Goal: Task Accomplishment & Management: Complete application form

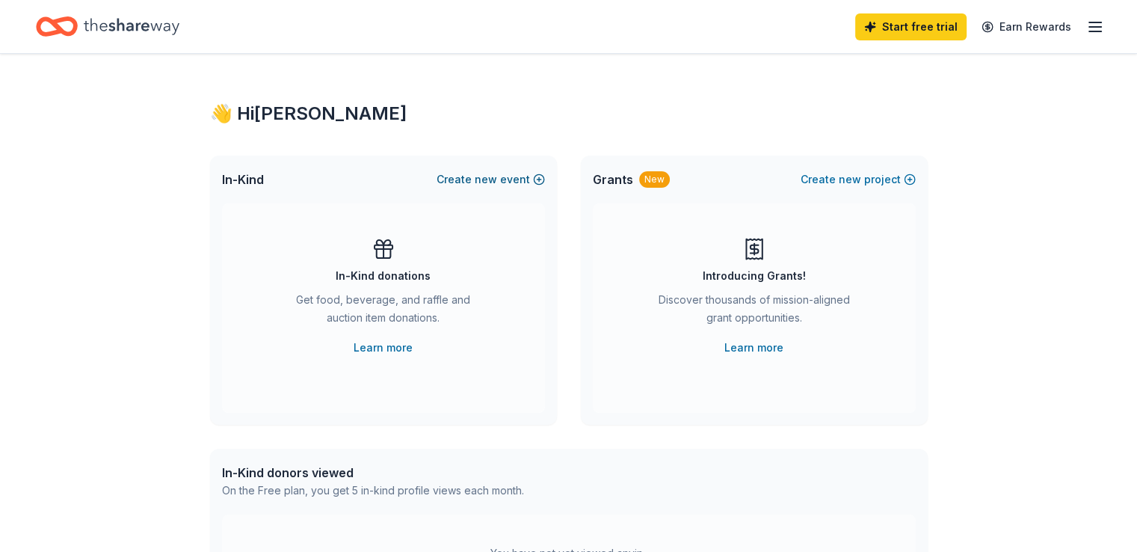
click at [490, 179] on span "new" at bounding box center [486, 179] width 22 height 18
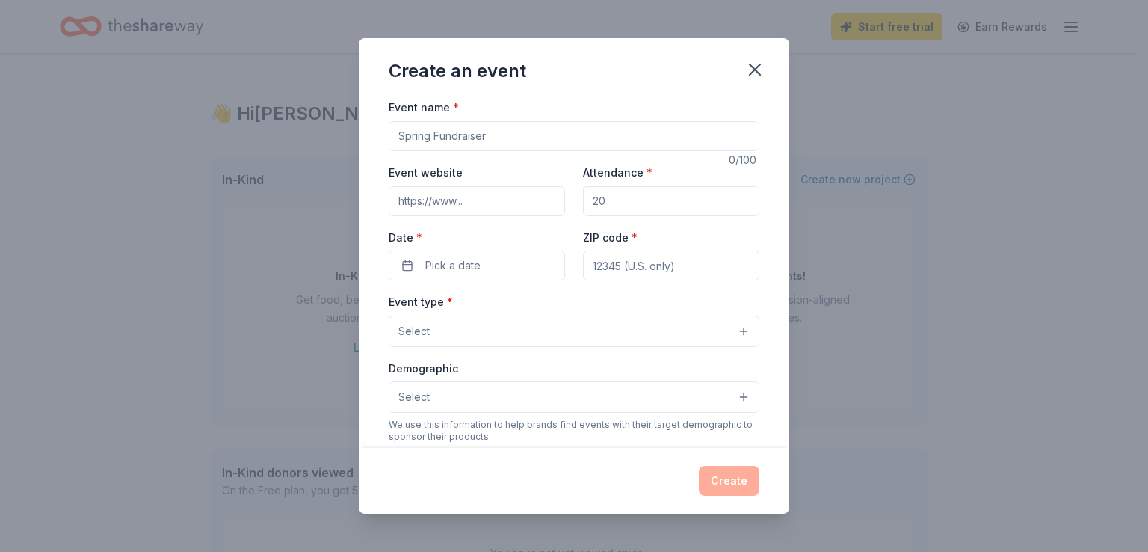
click at [493, 138] on input "Event name *" at bounding box center [574, 136] width 371 height 30
type input "Topgolf Charity Event at [GEOGRAPHIC_DATA]"
click at [438, 201] on input "Event website" at bounding box center [477, 201] width 176 height 30
type input "https://www.logansheroes.org"
click at [604, 197] on input "Attendance *" at bounding box center [671, 201] width 176 height 30
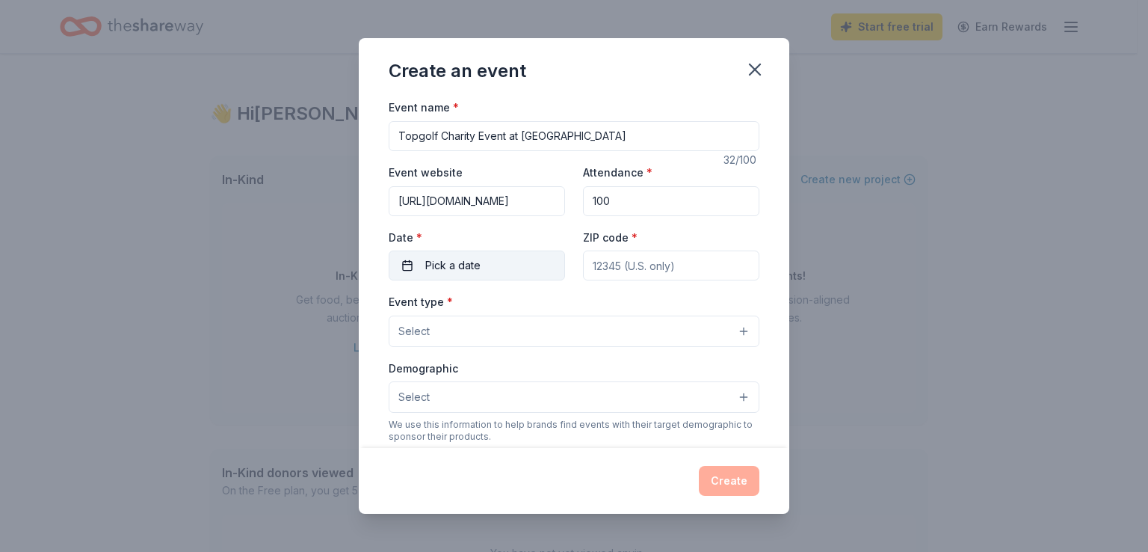
type input "100"
click at [465, 268] on span "Pick a date" at bounding box center [452, 265] width 55 height 18
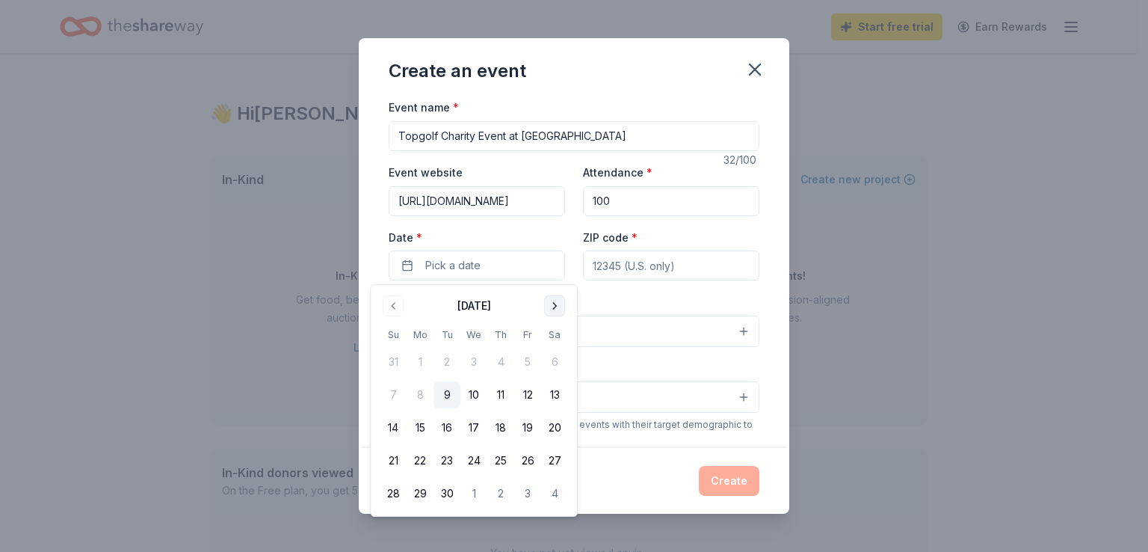
click at [552, 310] on button "Go to next month" at bounding box center [554, 305] width 21 height 21
click at [392, 460] on button "19" at bounding box center [393, 460] width 27 height 27
click at [397, 464] on button "19" at bounding box center [393, 460] width 27 height 27
click at [621, 303] on div "Event type * Select" at bounding box center [574, 319] width 371 height 55
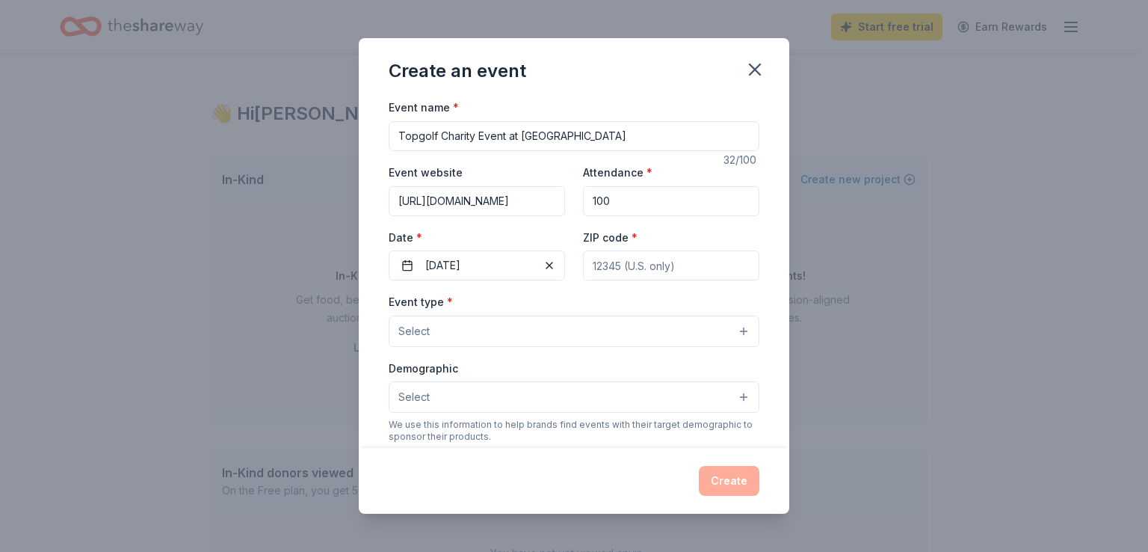
click at [595, 265] on input "ZIP code *" at bounding box center [671, 265] width 176 height 30
type input "33619"
click at [732, 330] on button "Select" at bounding box center [574, 330] width 371 height 31
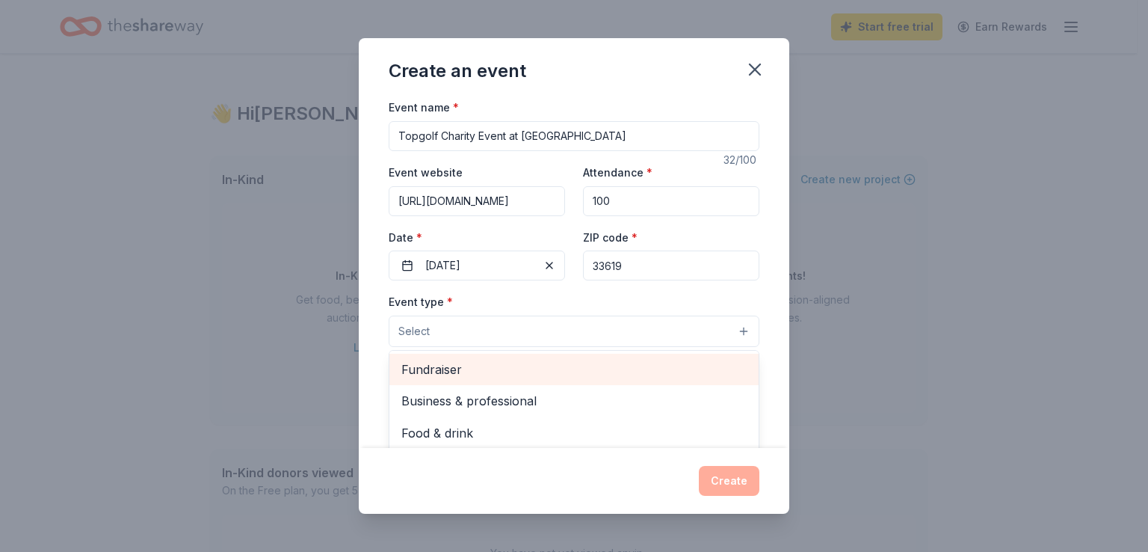
click at [538, 364] on span "Fundraiser" at bounding box center [573, 368] width 345 height 19
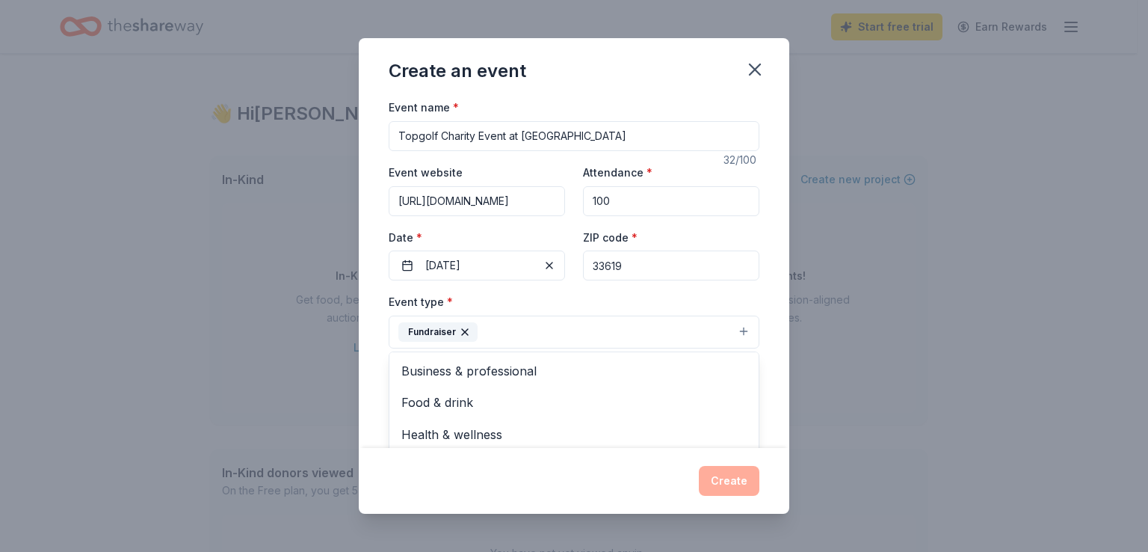
click at [591, 294] on div "Event type * Fundraiser Business & professional Food & drink Health & wellness …" at bounding box center [574, 320] width 371 height 56
click at [736, 400] on button "Select" at bounding box center [574, 398] width 371 height 31
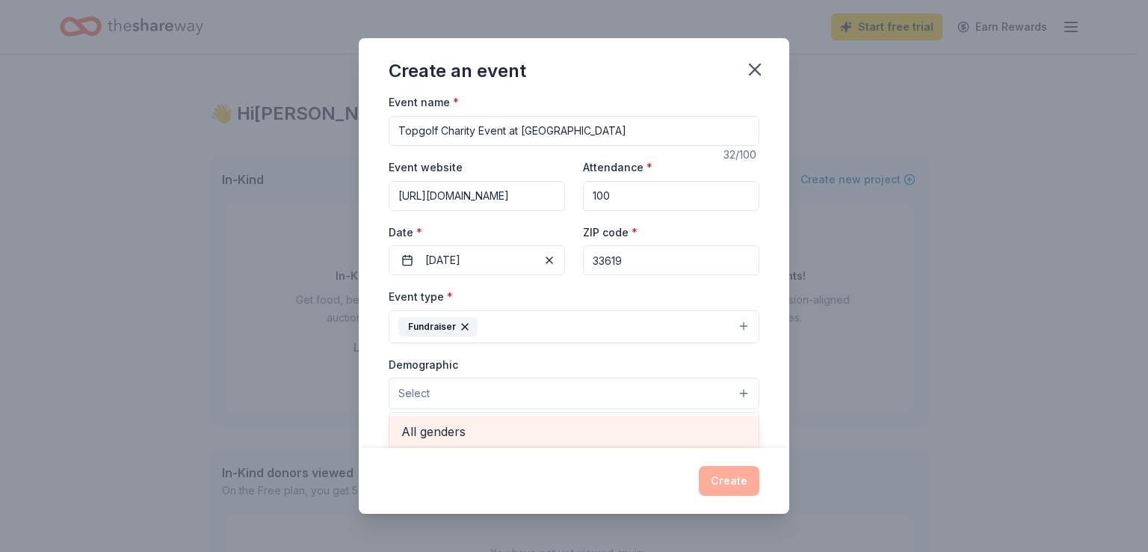
click at [622, 437] on span "All genders" at bounding box center [573, 431] width 345 height 19
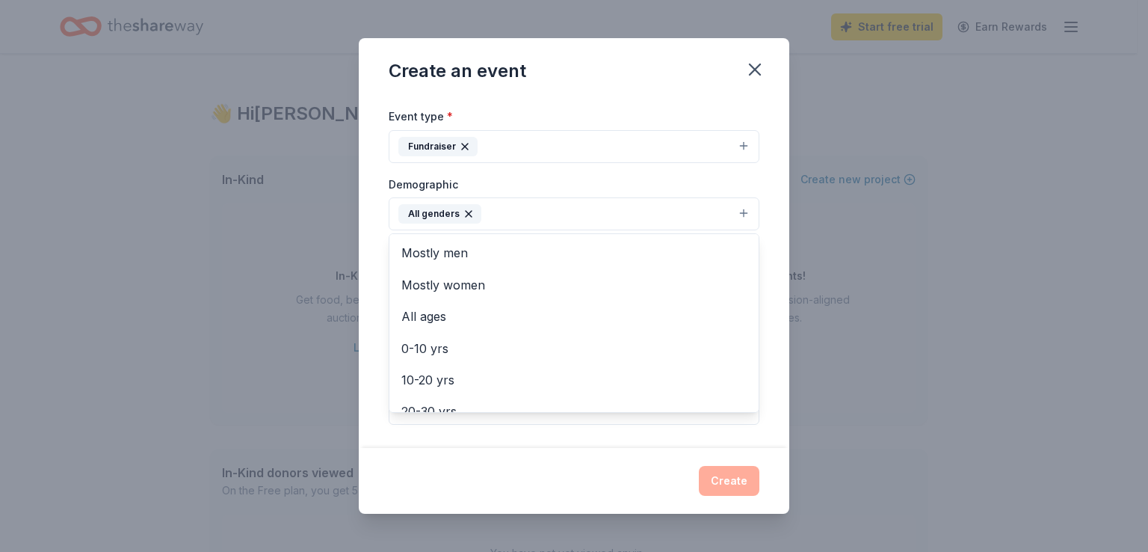
scroll to position [215, 0]
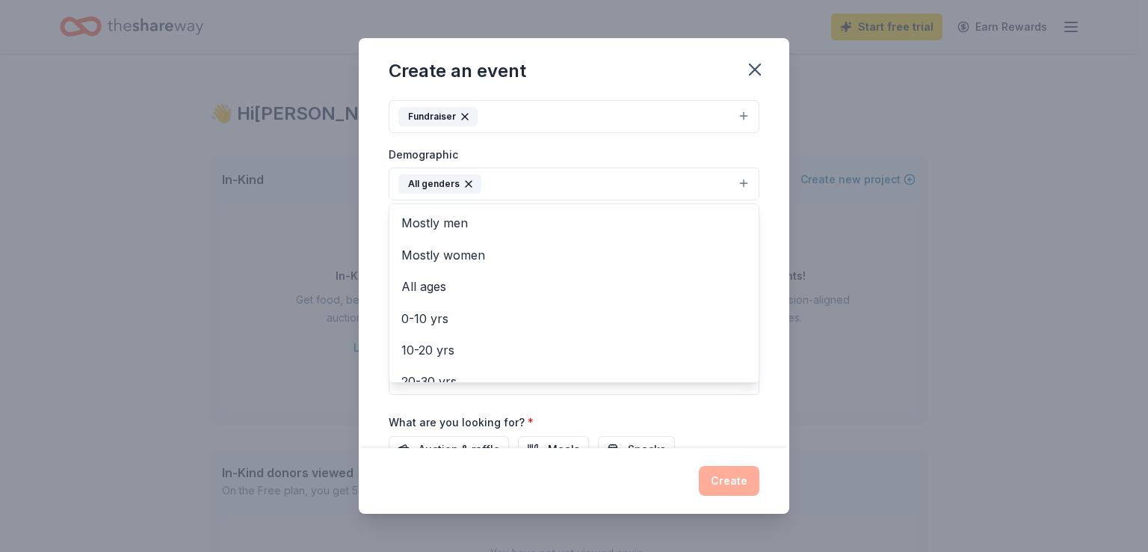
click at [703, 424] on div "Event name * Topgolf Charity Event at Topgolf 32 /100 Event website https://www…" at bounding box center [574, 230] width 371 height 694
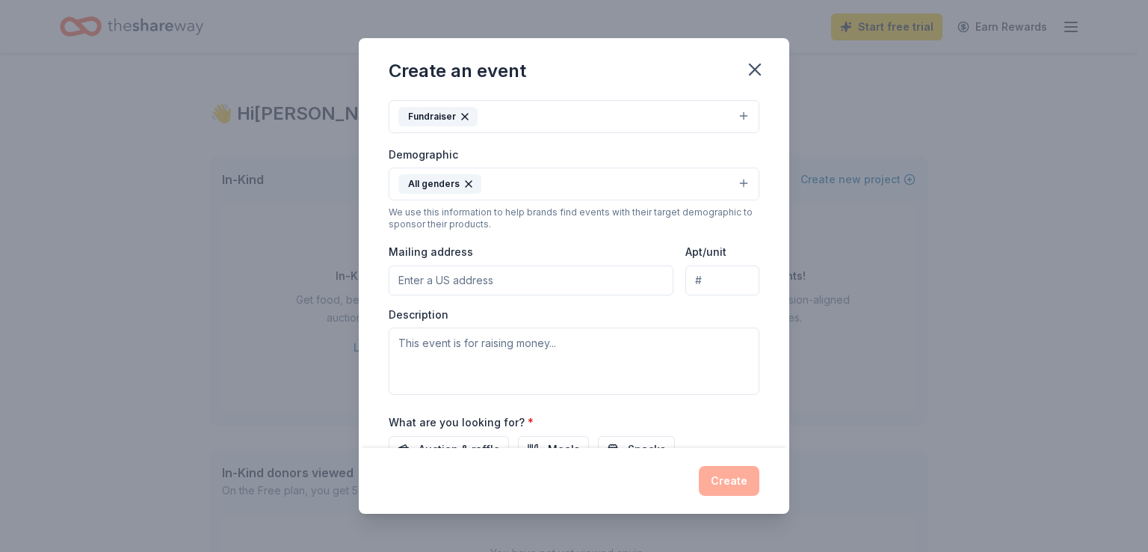
click at [400, 277] on input "Mailing address" at bounding box center [531, 280] width 285 height 30
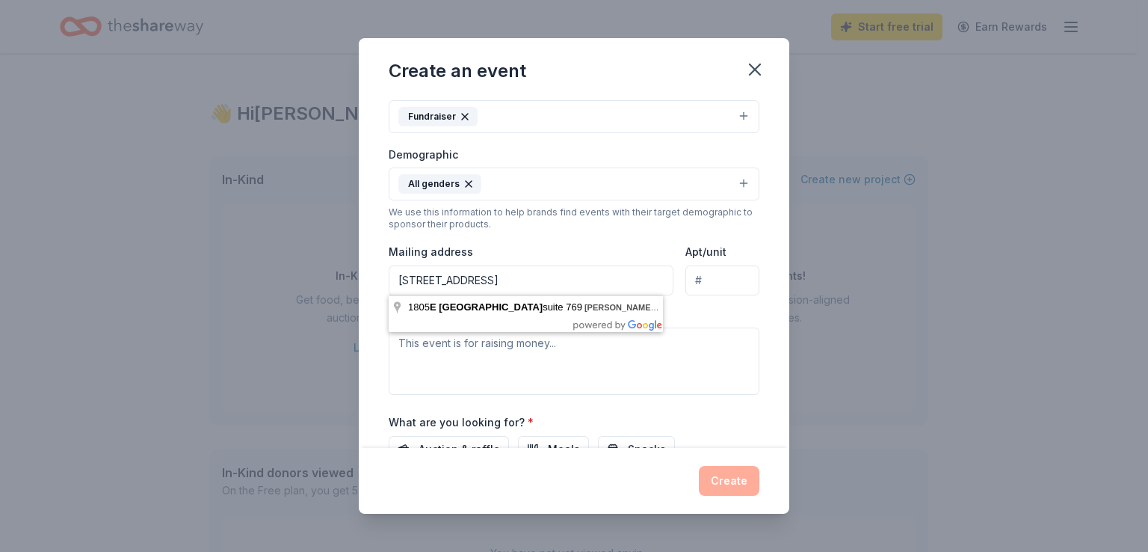
scroll to position [0, 22]
type input "1805 E. Bloomingdale Ave, Suite 769, Brandon, FL. 33511"
click at [512, 245] on div "Mailing address 1805 E. Bloomingdale Ave, Suite 769, Brandon, FL. 33511" at bounding box center [531, 268] width 285 height 53
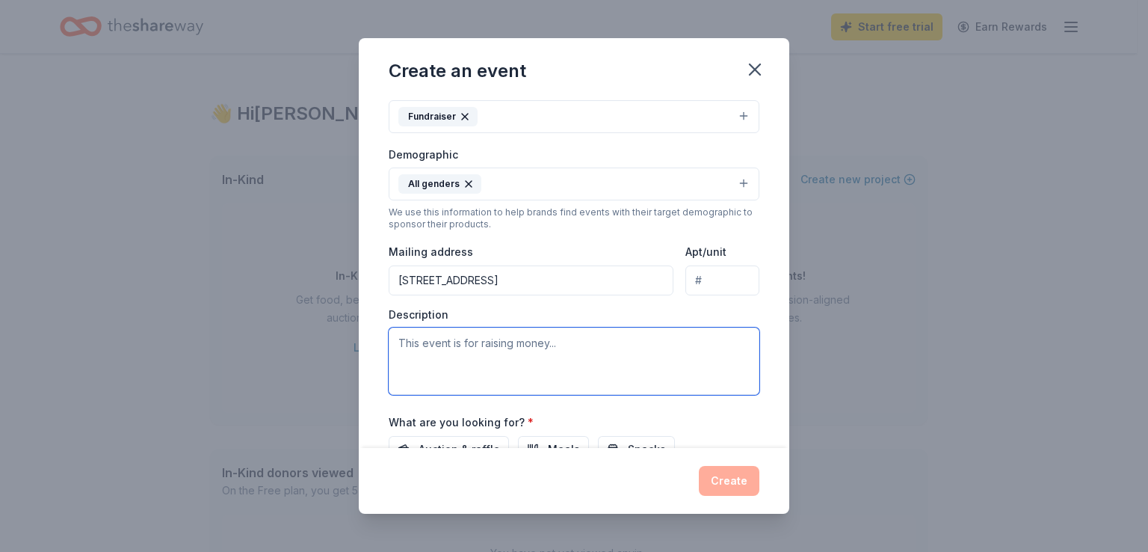
click at [402, 339] on textarea at bounding box center [574, 360] width 371 height 67
type textarea "This events raises funds to support families battling pediatric"
drag, startPoint x: 703, startPoint y: 339, endPoint x: 350, endPoint y: 354, distance: 353.1
click at [350, 354] on div "Create an event Event name * Topgolf Charity Event at Topgolf 32 /100 Event web…" at bounding box center [574, 276] width 1148 height 552
click at [404, 344] on textarea at bounding box center [574, 360] width 371 height 67
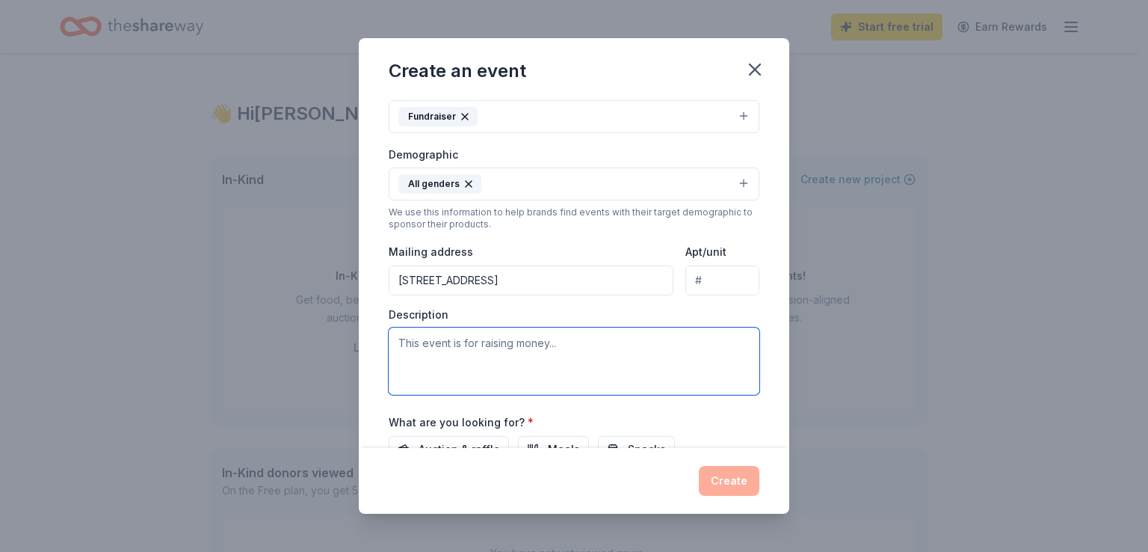
paste textarea "This event raises funds to support families battling pediatric cancer-offering …"
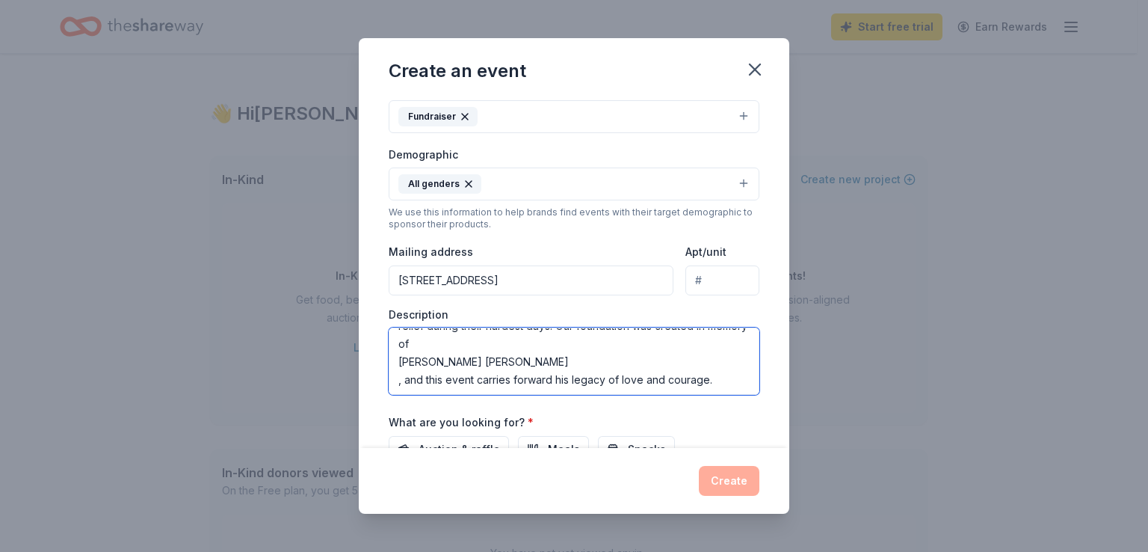
scroll to position [54, 0]
click at [428, 339] on textarea "This event raises funds to support families battling pediatric cancer-offering …" at bounding box center [574, 360] width 371 height 67
click at [533, 362] on textarea "This event raises funds to support families battling pediatric cancer-offering …" at bounding box center [574, 360] width 371 height 67
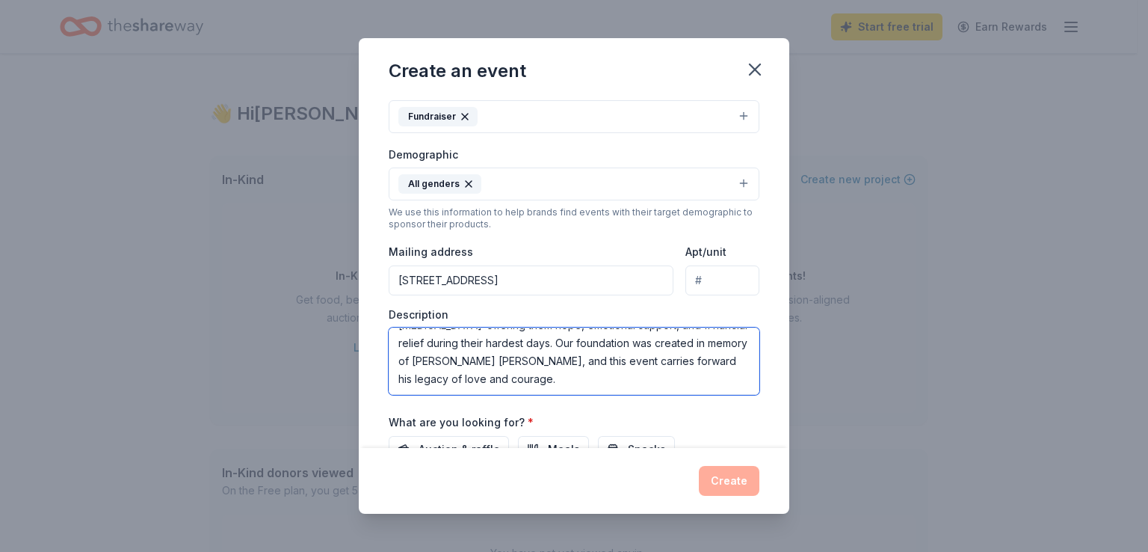
scroll to position [18, 0]
click at [661, 345] on textarea "This event raises funds to support families battling pediatric cancer-offering …" at bounding box center [574, 360] width 371 height 67
click at [664, 345] on textarea "This event raises funds to support families battling pediatric cancer-offering …" at bounding box center [574, 360] width 371 height 67
click at [680, 343] on textarea "This event raises funds to support families battling pediatric cancer-offering …" at bounding box center [574, 360] width 371 height 67
click at [668, 345] on textarea "This event raises funds to support families battling pediatric cancer-offering …" at bounding box center [574, 360] width 371 height 67
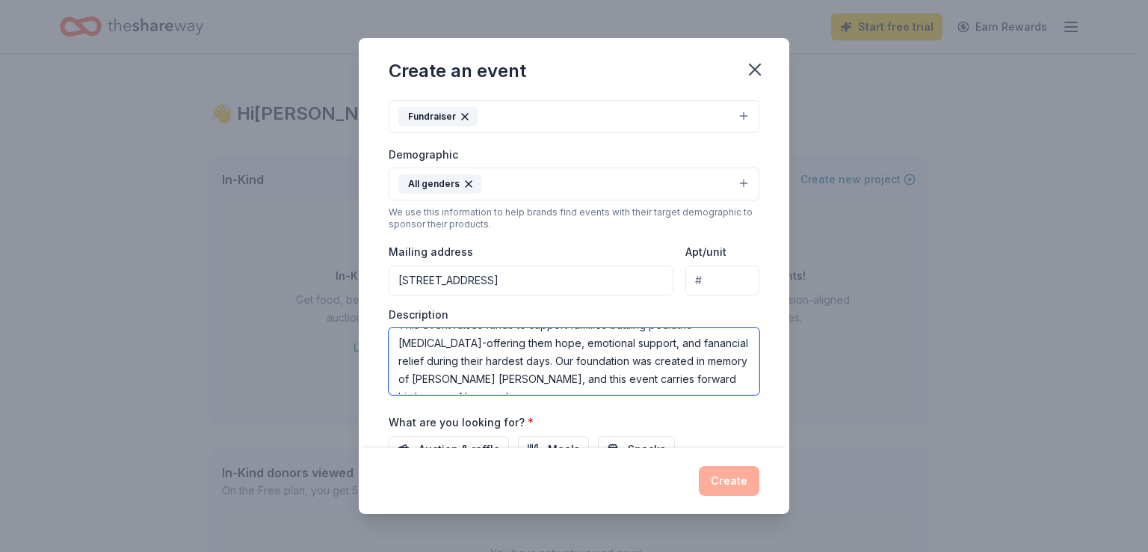
click at [660, 343] on textarea "This event raises funds to support families battling pediatric cancer-offering …" at bounding box center [574, 360] width 371 height 67
click at [699, 380] on textarea "This event raises funds to support families battling pediatric cancer-offering …" at bounding box center [574, 360] width 371 height 67
type textarea "This event raises funds to support families battling pediatric cancer-offering …"
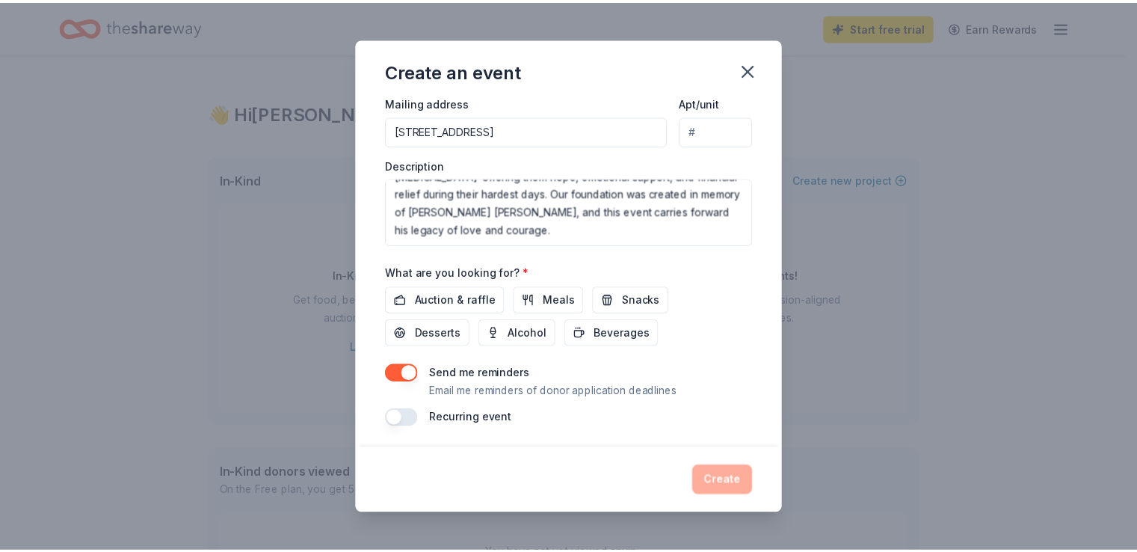
scroll to position [368, 0]
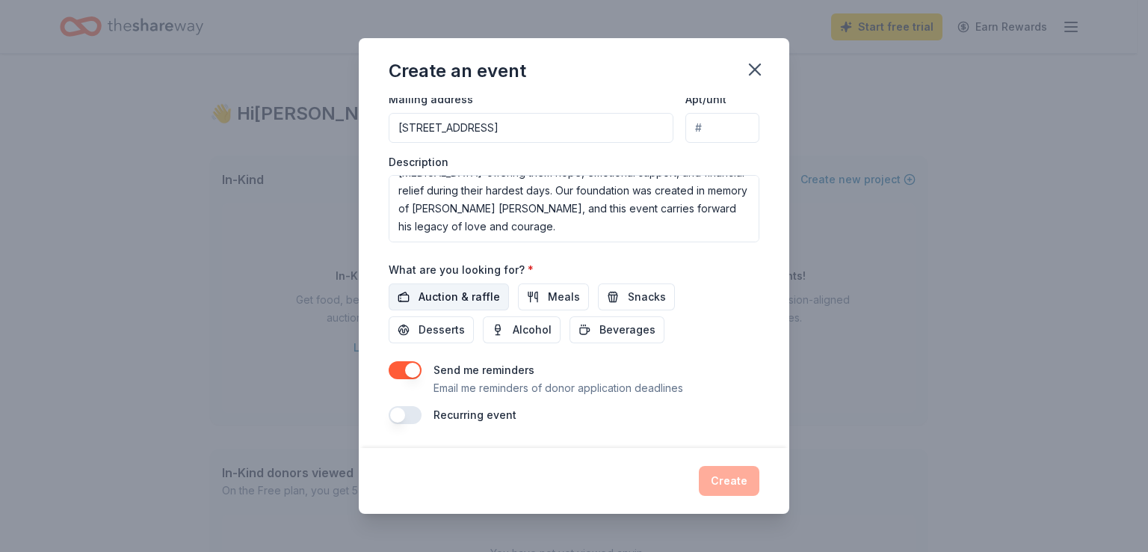
click at [430, 301] on span "Auction & raffle" at bounding box center [459, 297] width 81 height 18
click at [733, 484] on button "Create" at bounding box center [729, 481] width 61 height 30
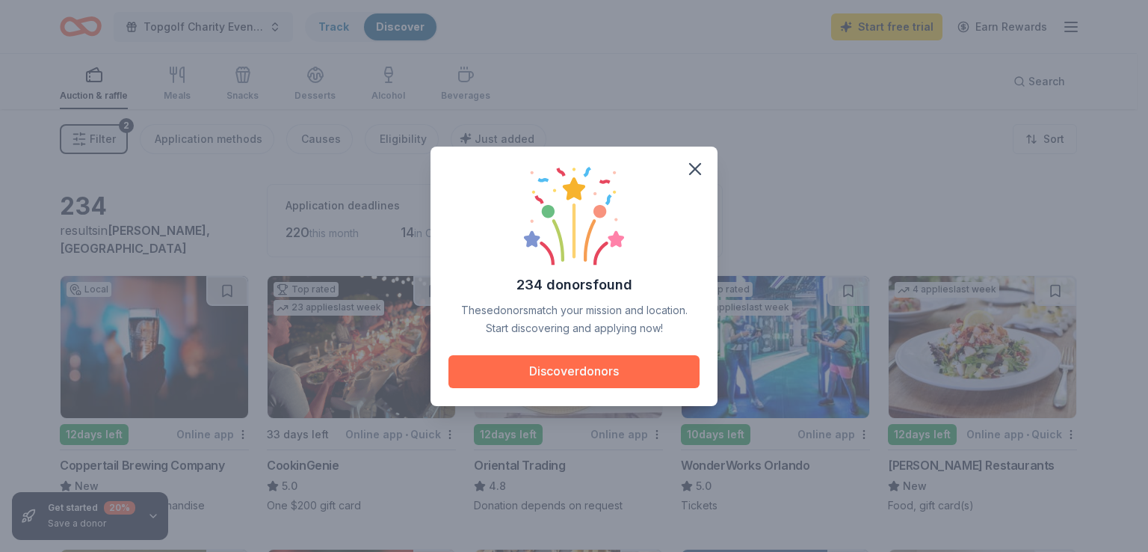
click at [580, 370] on button "Discover donors" at bounding box center [573, 371] width 251 height 33
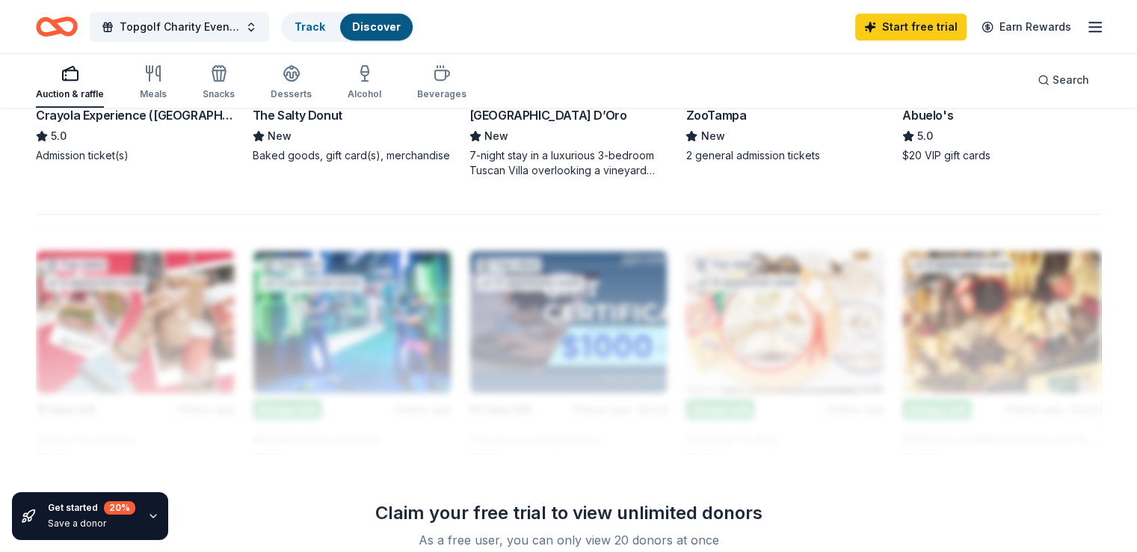
scroll to position [1320, 0]
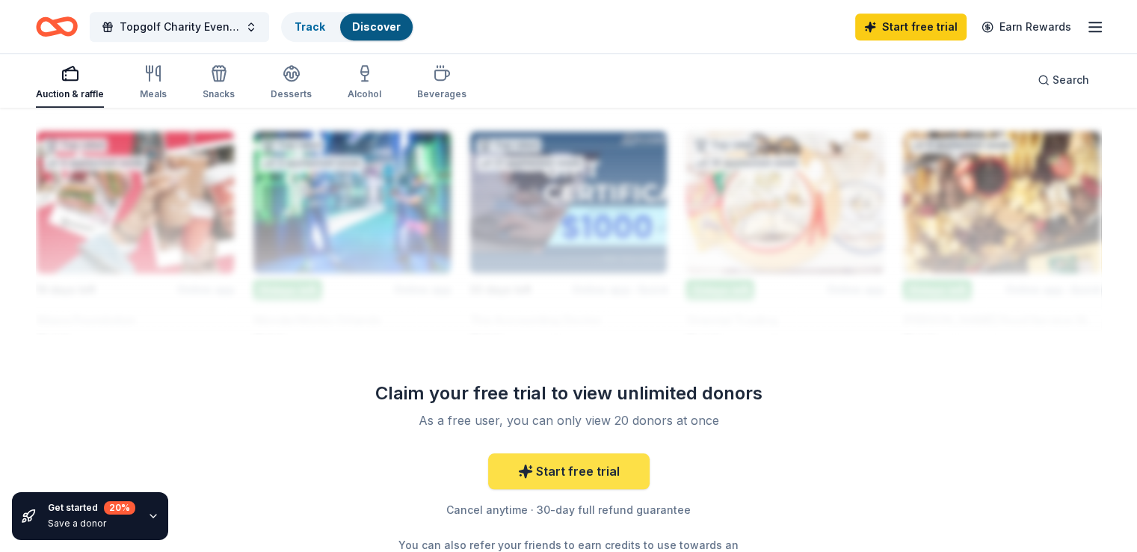
click at [561, 470] on link "Start free trial" at bounding box center [568, 471] width 161 height 36
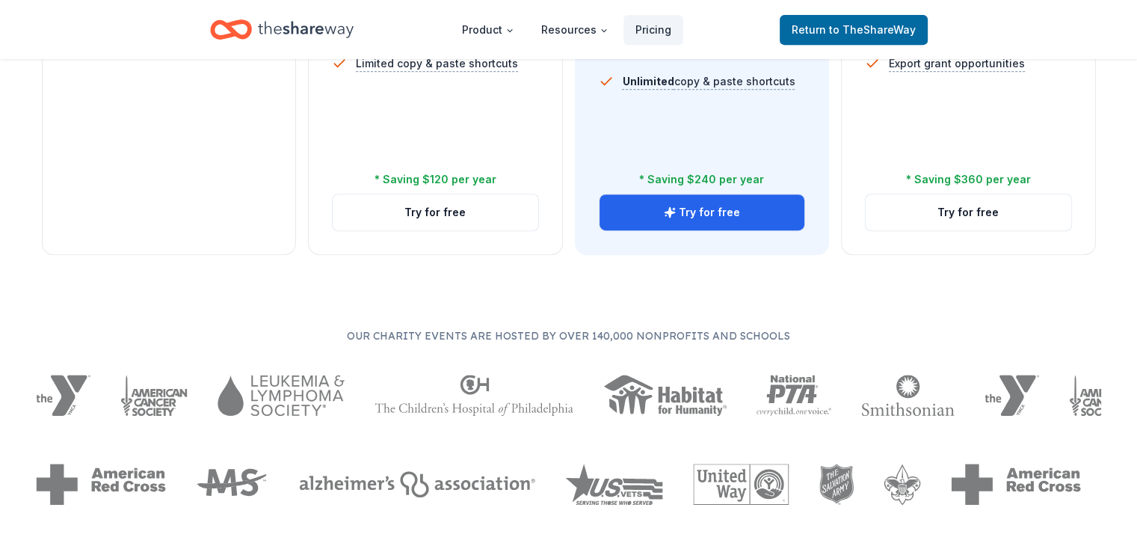
scroll to position [768, 0]
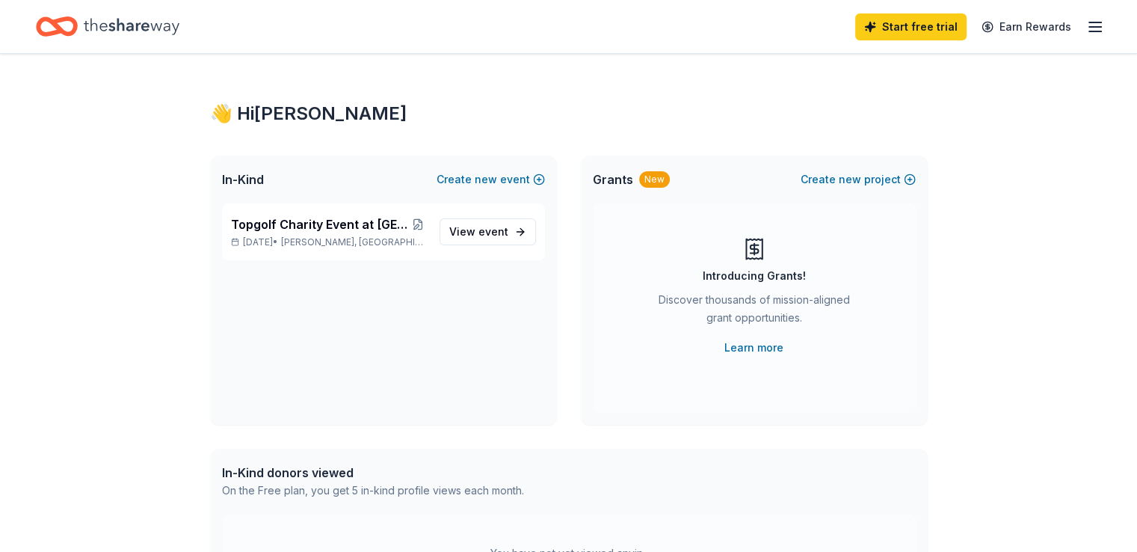
click at [682, 252] on div "Introducing Grants! Discover thousands of mission-aligned grant opportunities. …" at bounding box center [754, 297] width 263 height 120
click at [853, 176] on span "new" at bounding box center [850, 179] width 22 height 18
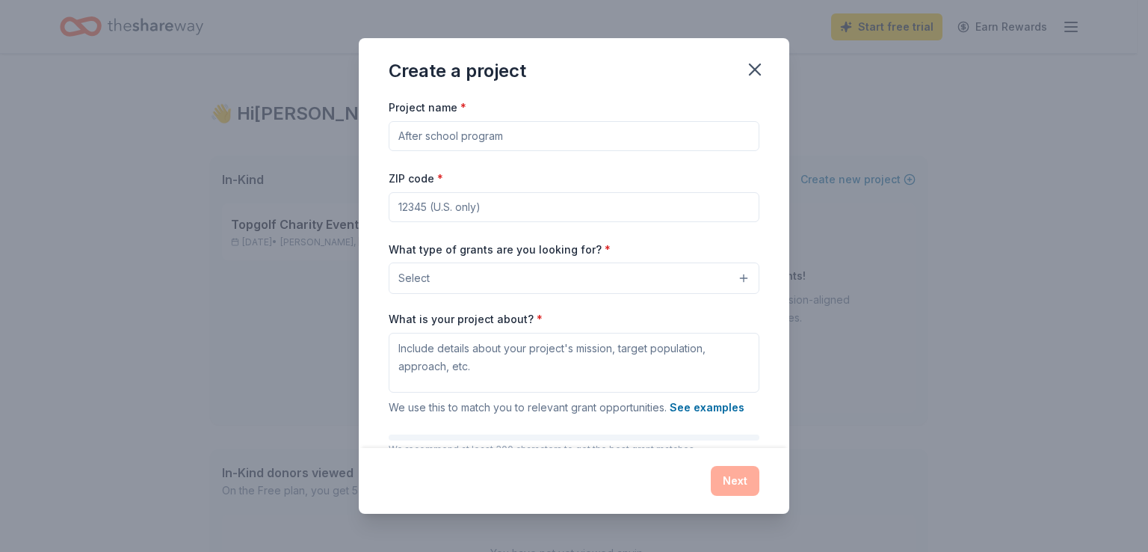
click at [516, 138] on input "Project name *" at bounding box center [574, 136] width 371 height 30
click at [735, 280] on button "Select" at bounding box center [574, 277] width 371 height 31
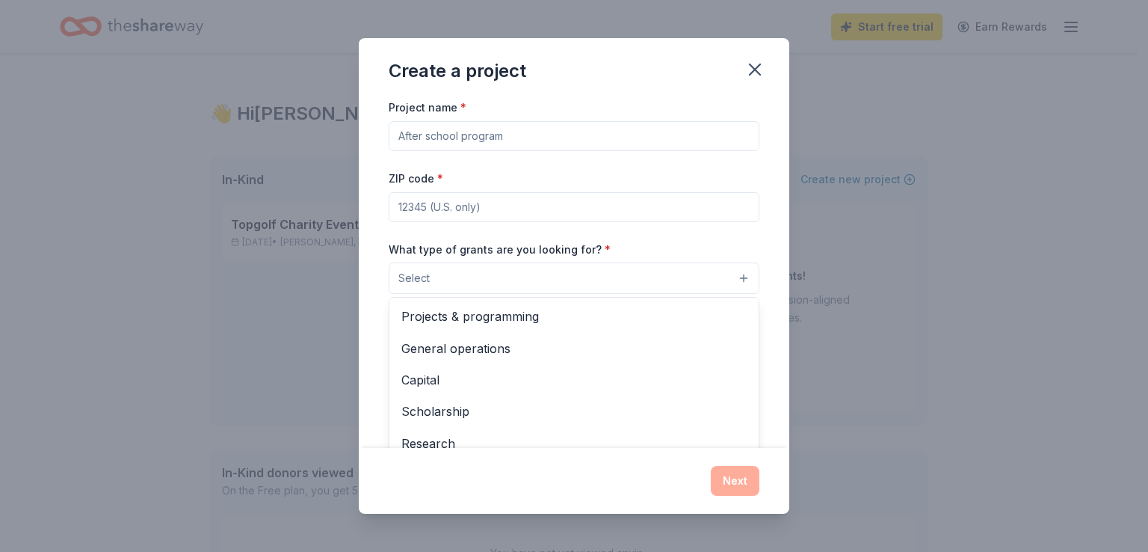
click at [753, 67] on div "Create a project Project name * ZIP code * What type of grants are you looking …" at bounding box center [574, 275] width 430 height 475
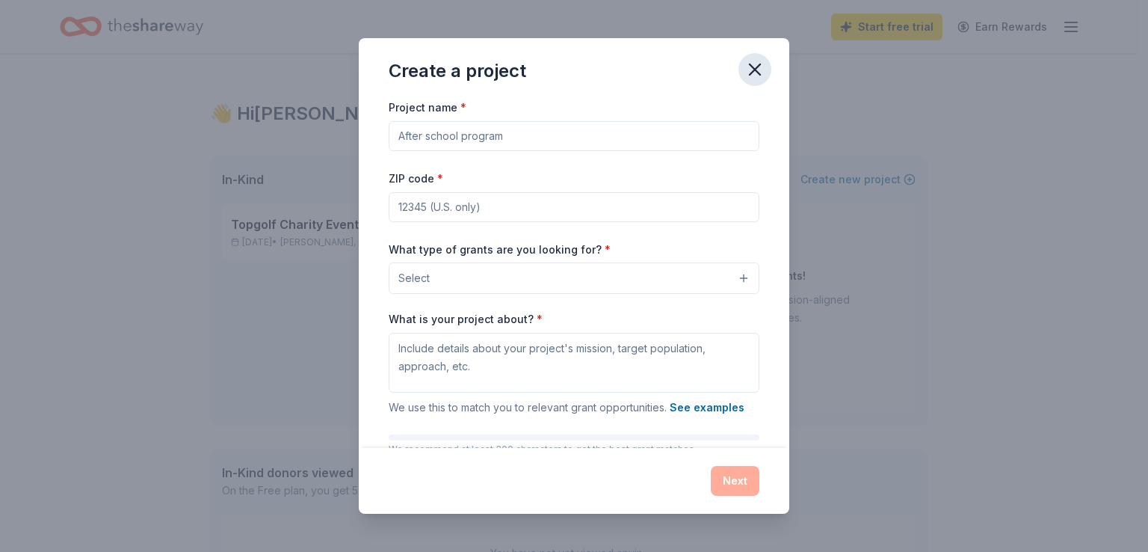
click at [753, 70] on icon "button" at bounding box center [755, 69] width 10 height 10
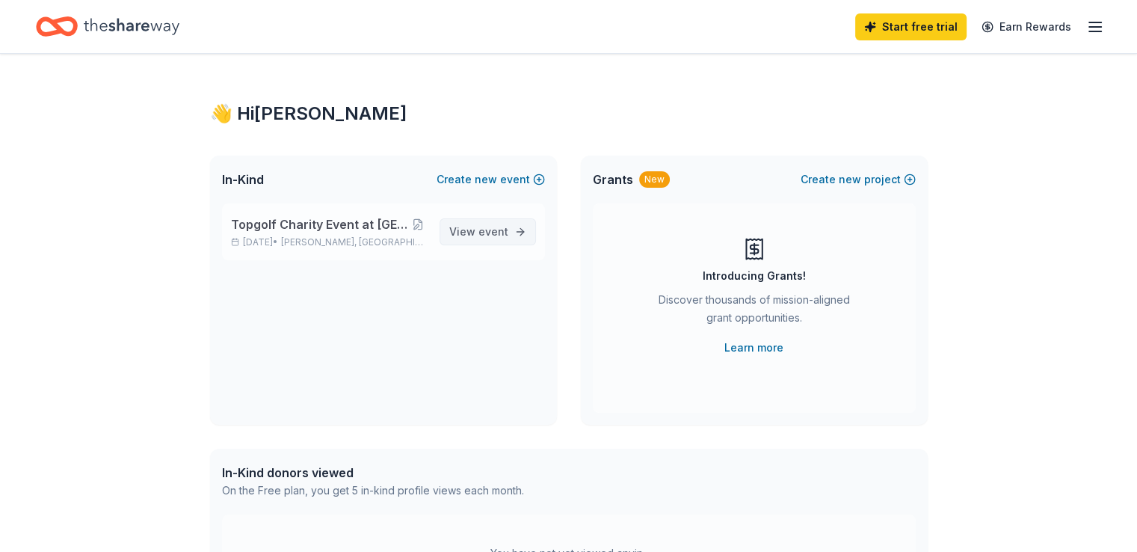
click at [486, 233] on span "event" at bounding box center [493, 231] width 30 height 13
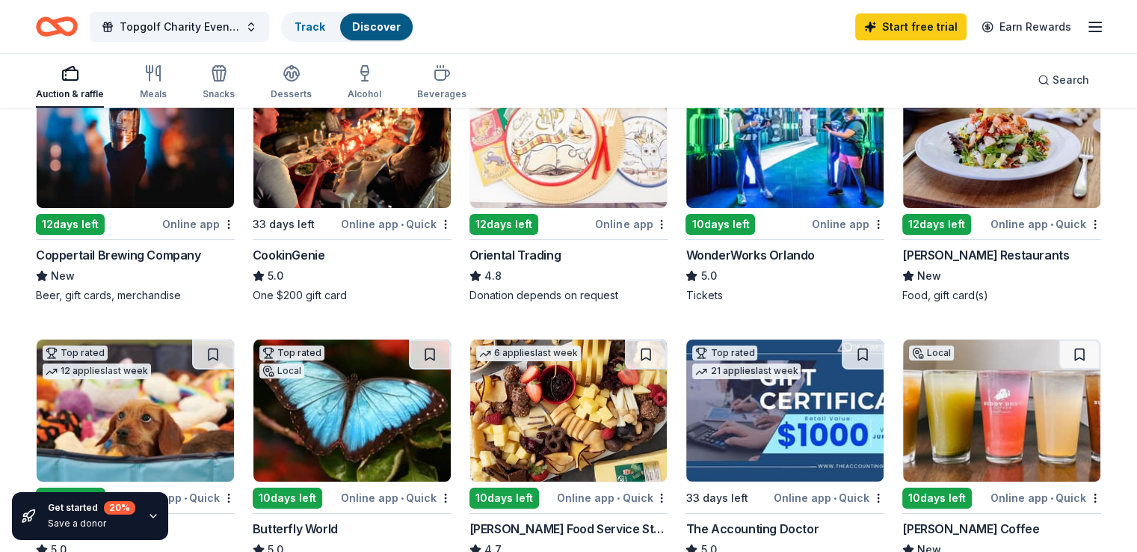
scroll to position [209, 0]
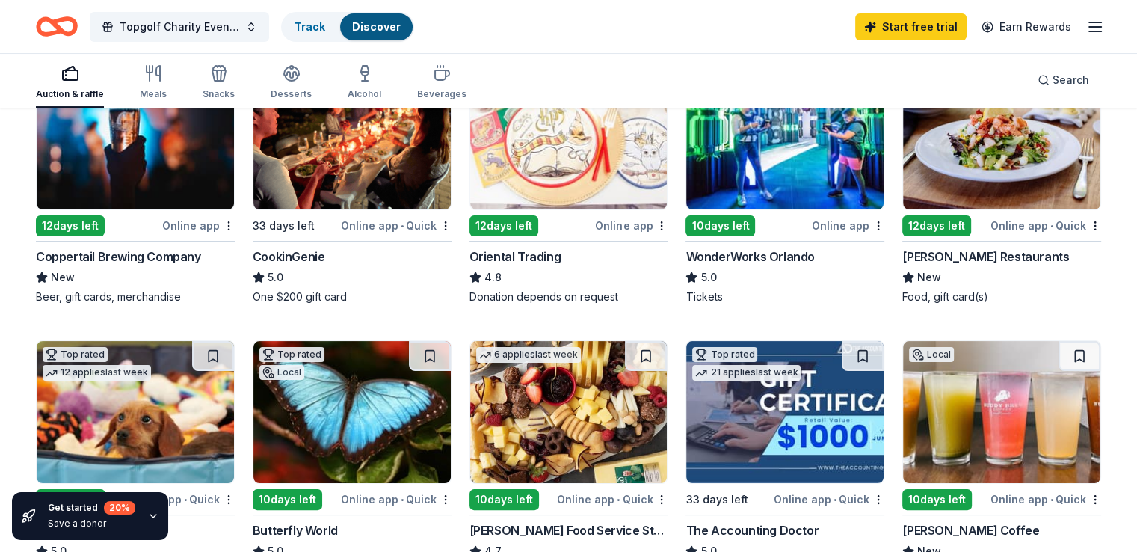
click at [203, 223] on div "Online app" at bounding box center [198, 225] width 72 height 19
click at [332, 176] on img at bounding box center [351, 138] width 197 height 142
click at [738, 159] on img at bounding box center [784, 138] width 197 height 142
click at [945, 218] on div "12 days left" at bounding box center [936, 225] width 69 height 21
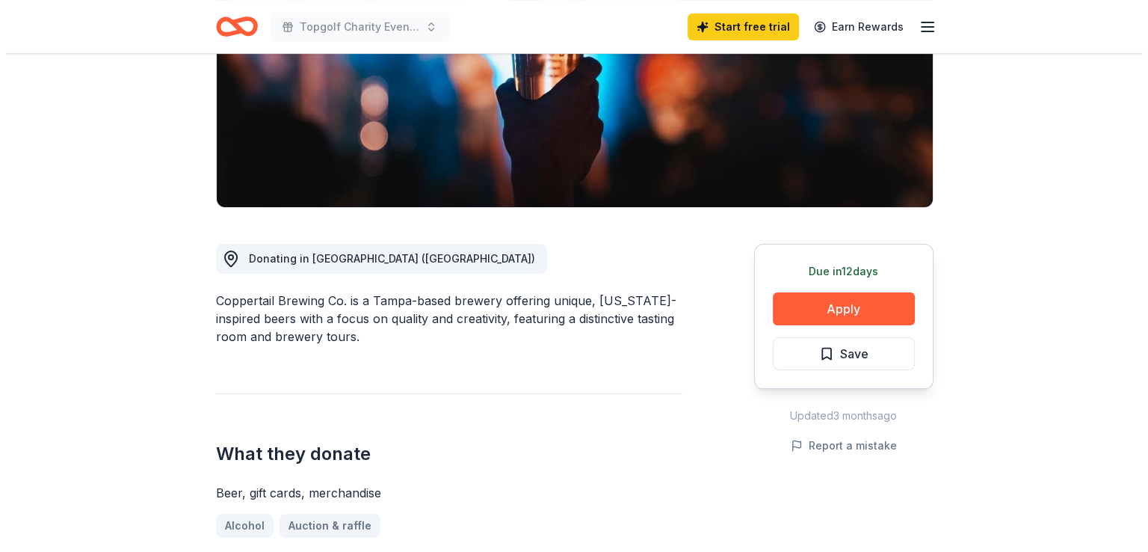
scroll to position [236, 0]
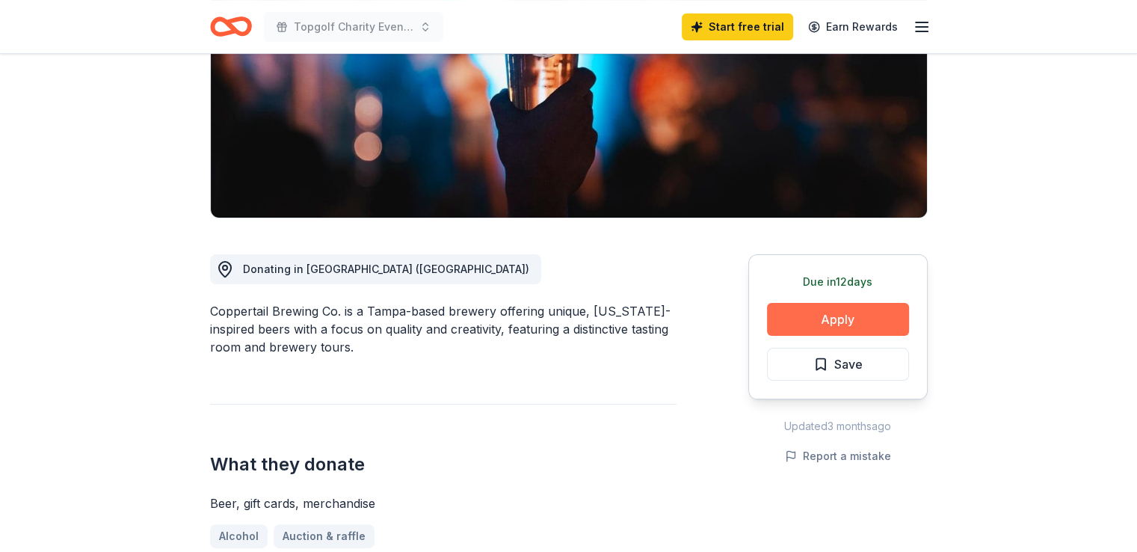
click at [849, 318] on button "Apply" at bounding box center [838, 319] width 142 height 33
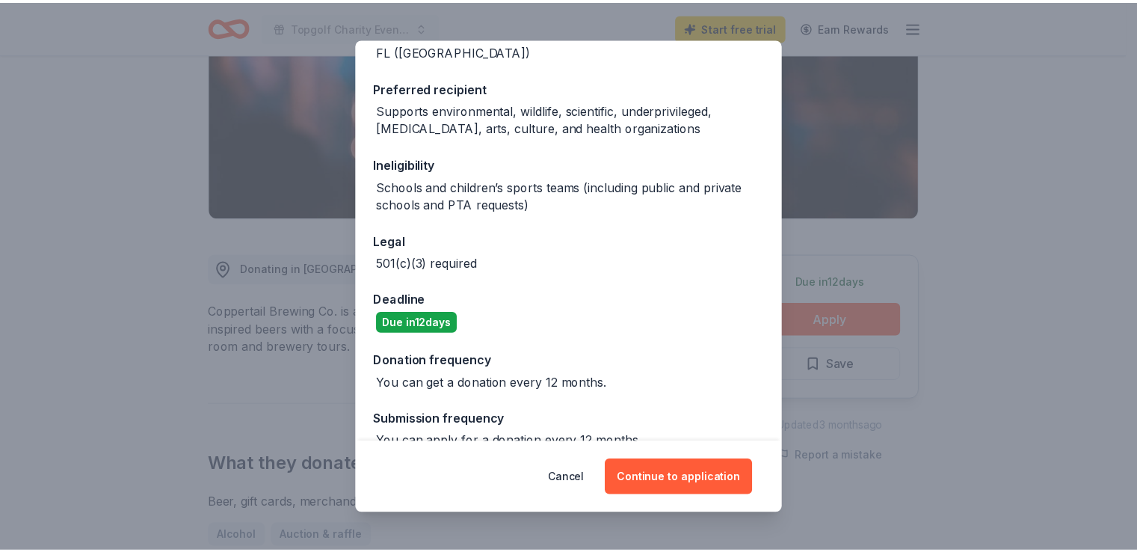
scroll to position [226, 0]
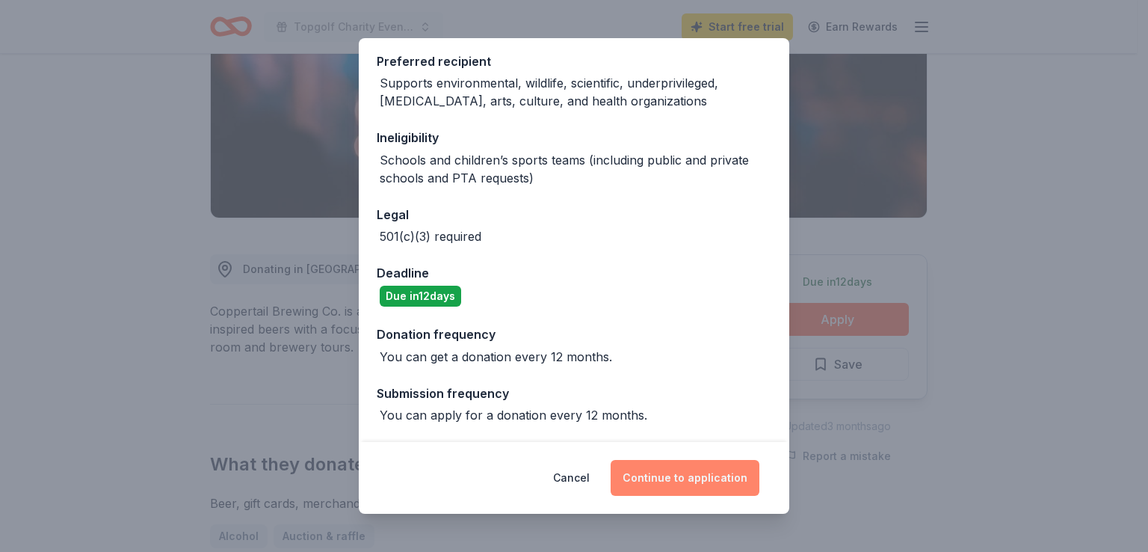
click at [693, 484] on button "Continue to application" at bounding box center [685, 478] width 149 height 36
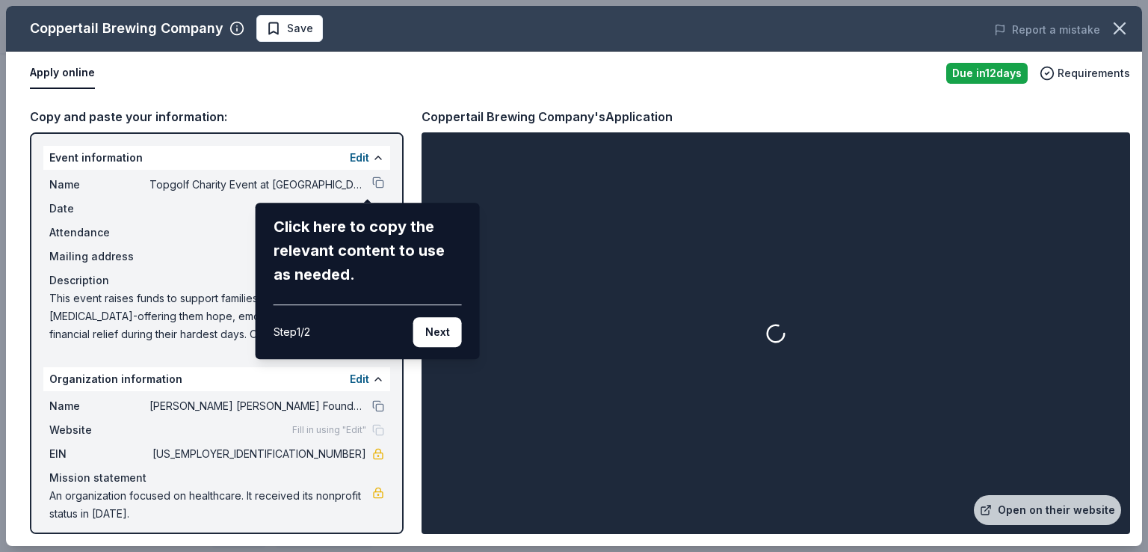
drag, startPoint x: 330, startPoint y: 455, endPoint x: 367, endPoint y: 452, distance: 36.7
click at [367, 452] on div "Coppertail Brewing Company Save Report a mistake Apply online Due in 12 days Re…" at bounding box center [574, 276] width 1136 height 540
click at [439, 338] on button "Next" at bounding box center [437, 332] width 49 height 30
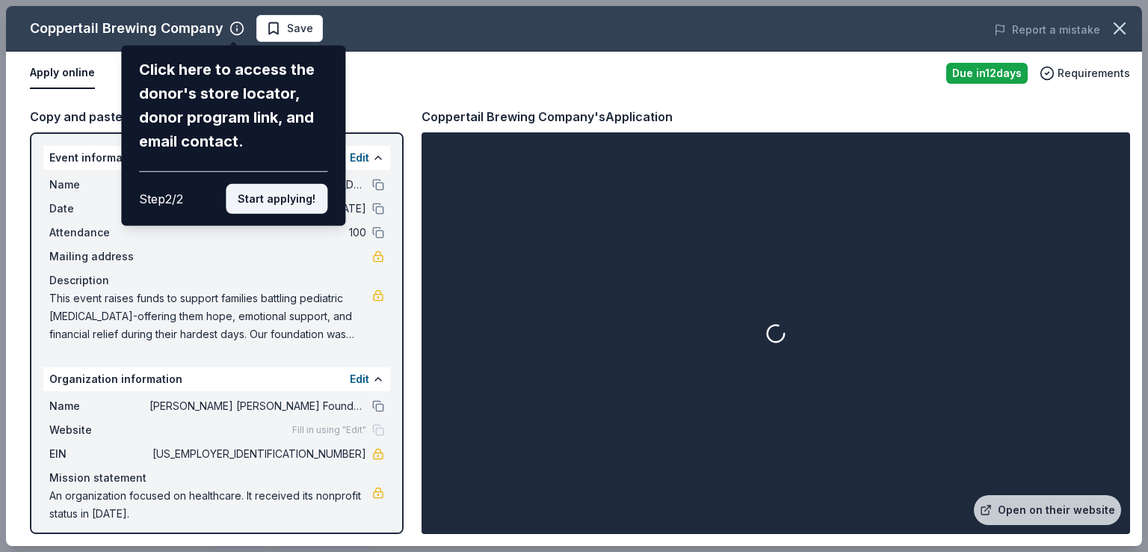
click at [276, 201] on button "Start applying!" at bounding box center [277, 199] width 102 height 30
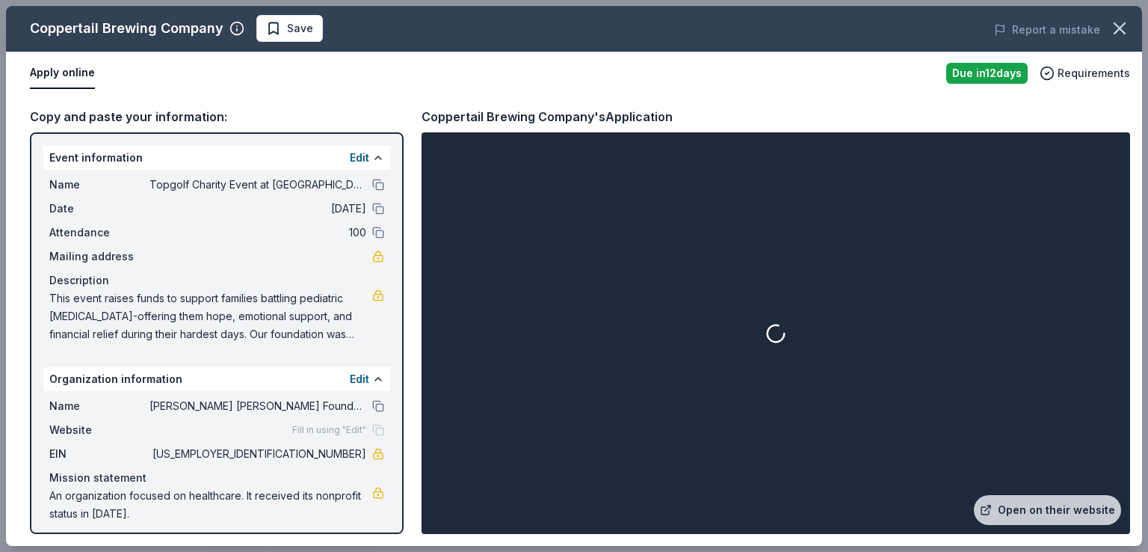
click at [400, 524] on div "Coppertail Brewing Company Save Report a mistake Apply online Due in 12 days Re…" at bounding box center [574, 276] width 1136 height 540
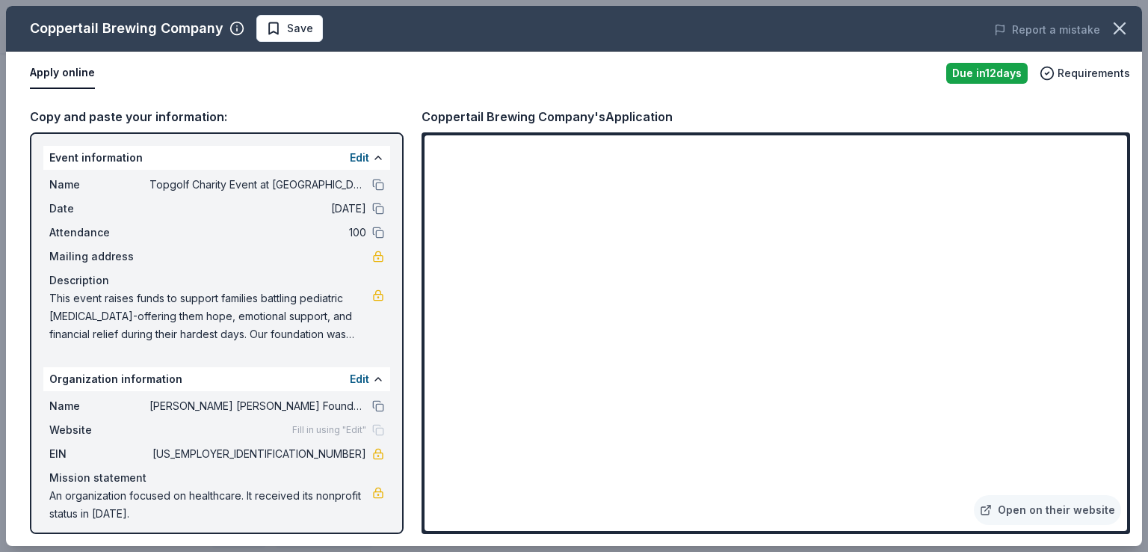
click at [1136, 342] on div "Coppertail Brewing Company Save Report a mistake Apply online Due in 12 days Re…" at bounding box center [574, 276] width 1148 height 552
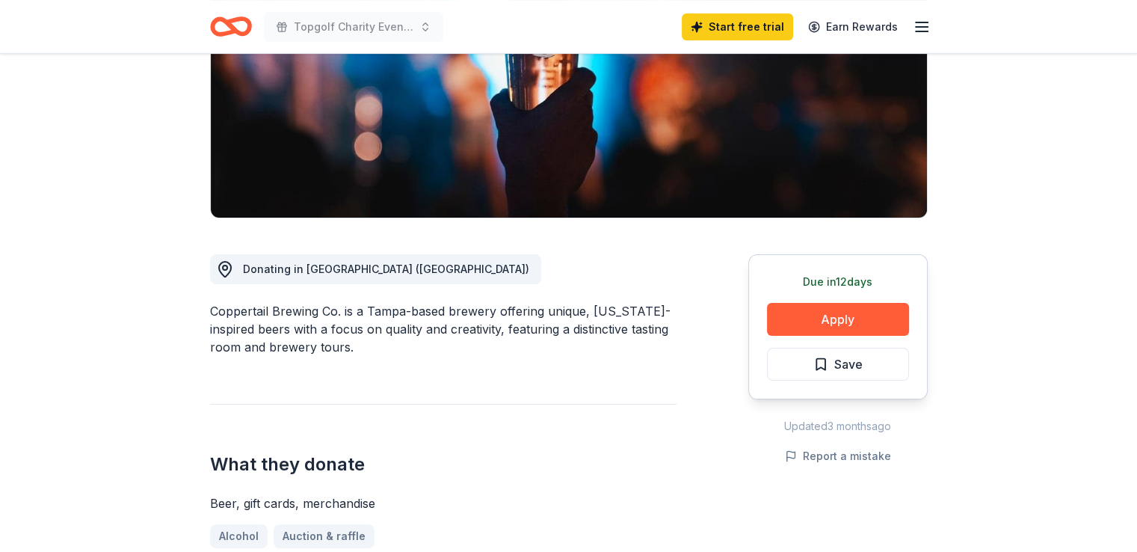
scroll to position [0, 0]
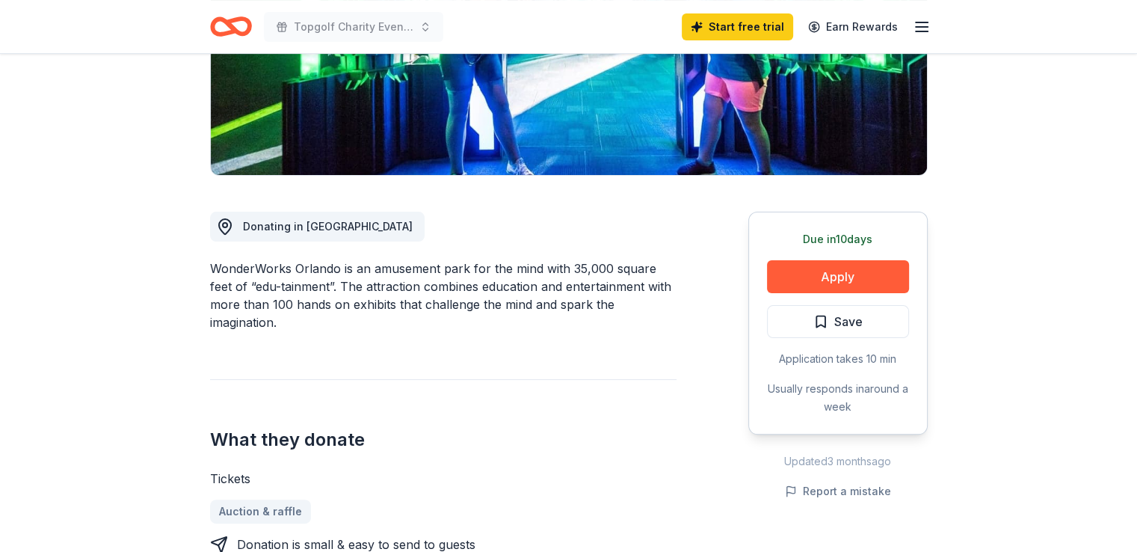
scroll to position [368, 0]
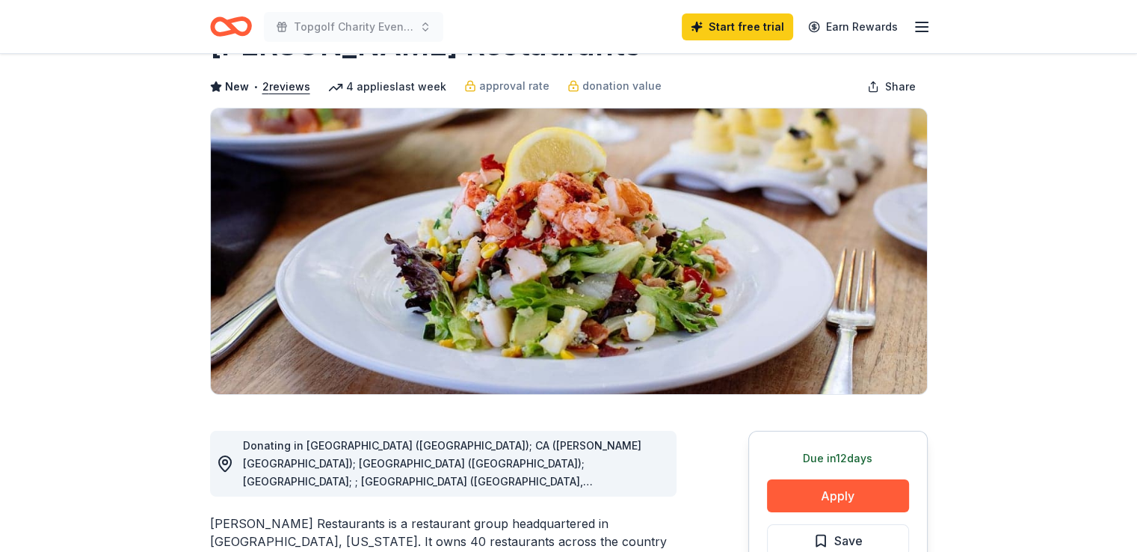
scroll to position [90, 0]
